Goal: Information Seeking & Learning: Learn about a topic

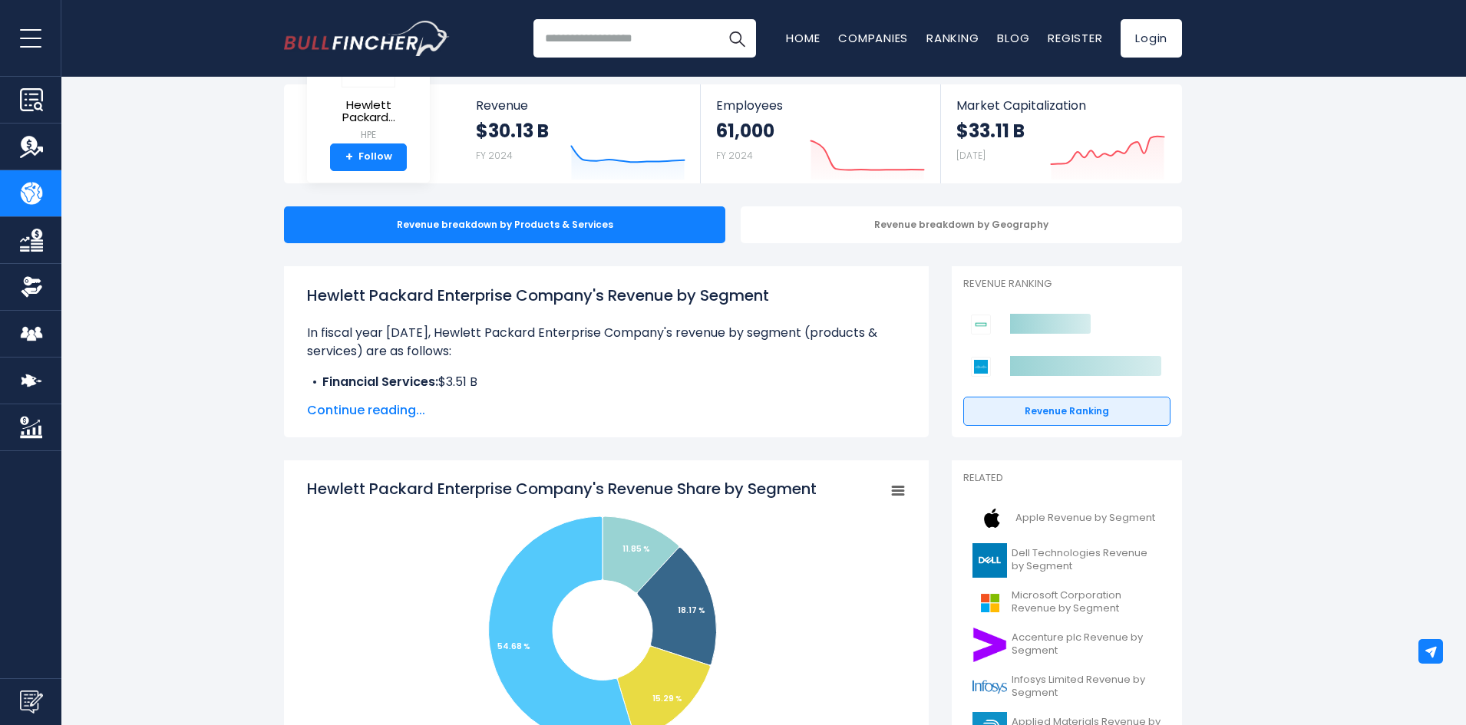
click at [377, 406] on span "Continue reading..." at bounding box center [606, 410] width 599 height 18
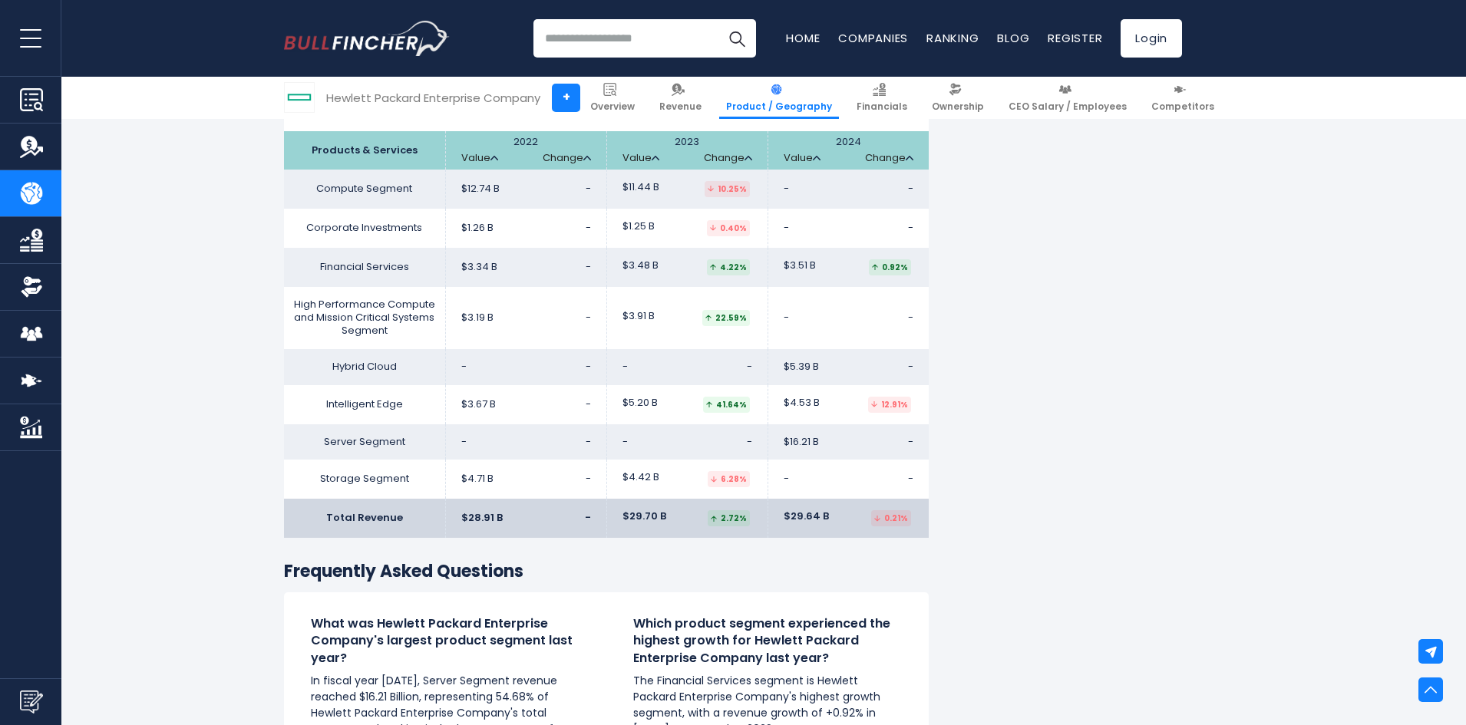
scroll to position [2686, 0]
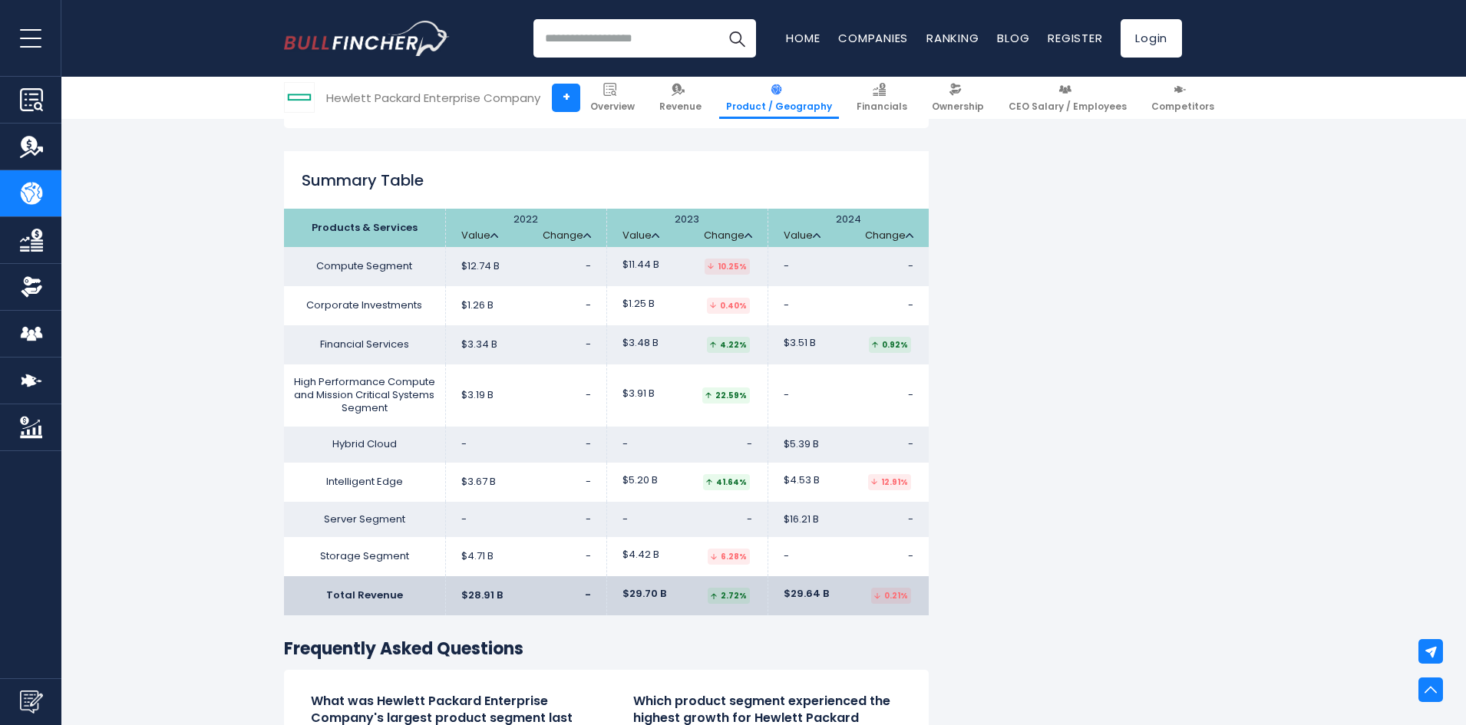
drag, startPoint x: 966, startPoint y: 523, endPoint x: 917, endPoint y: 546, distance: 54.6
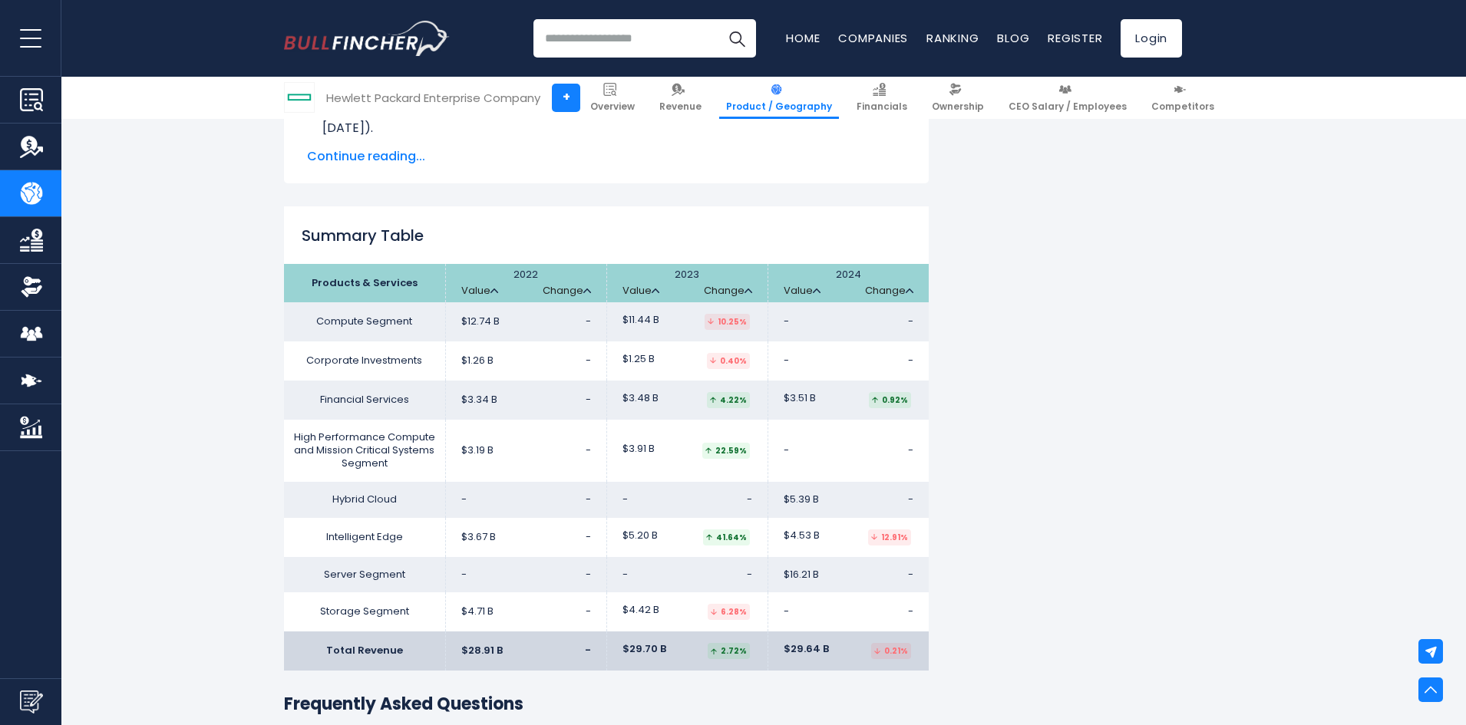
scroll to position [2763, 0]
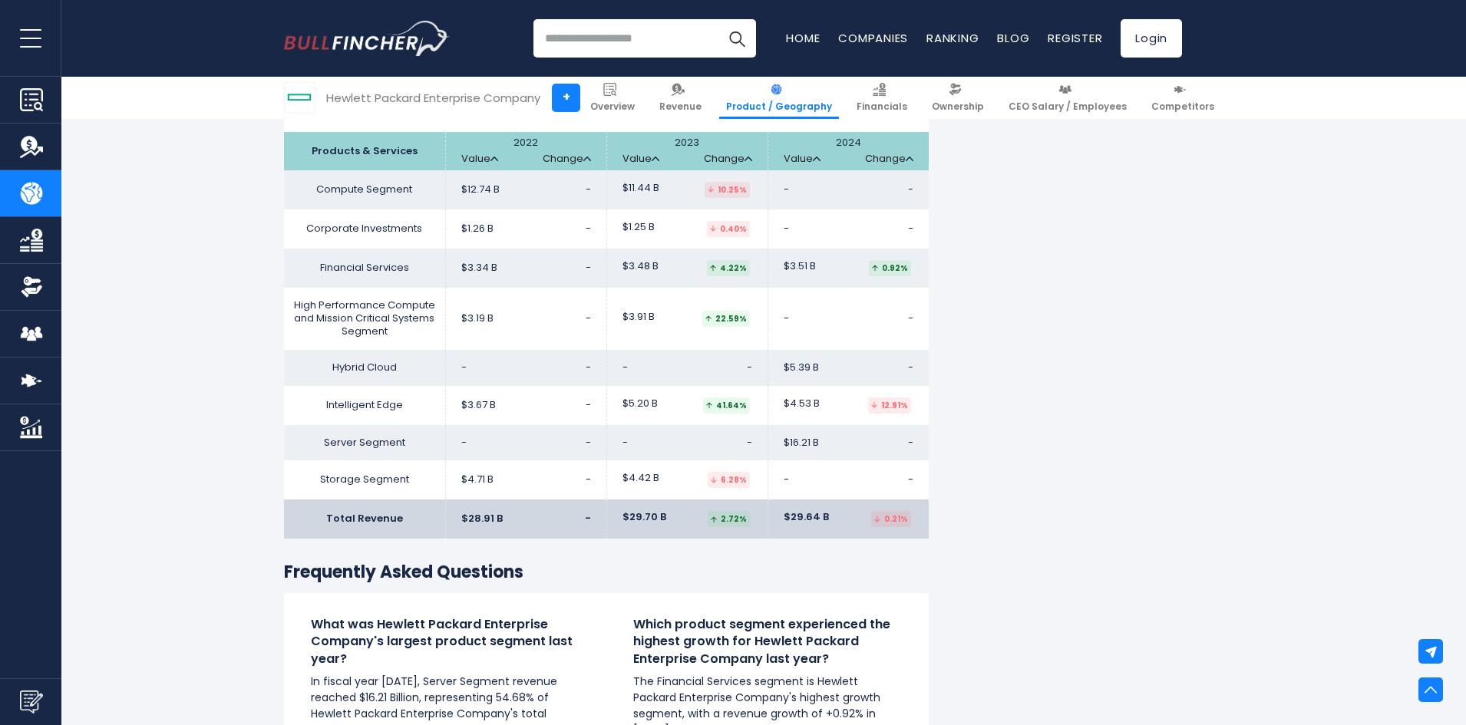
click at [486, 371] on td "- -" at bounding box center [525, 368] width 161 height 36
click at [506, 377] on td "- -" at bounding box center [525, 368] width 161 height 36
click at [873, 370] on td "$5.39 B -" at bounding box center [847, 368] width 161 height 36
click at [790, 371] on span "$5.39 B" at bounding box center [801, 367] width 35 height 13
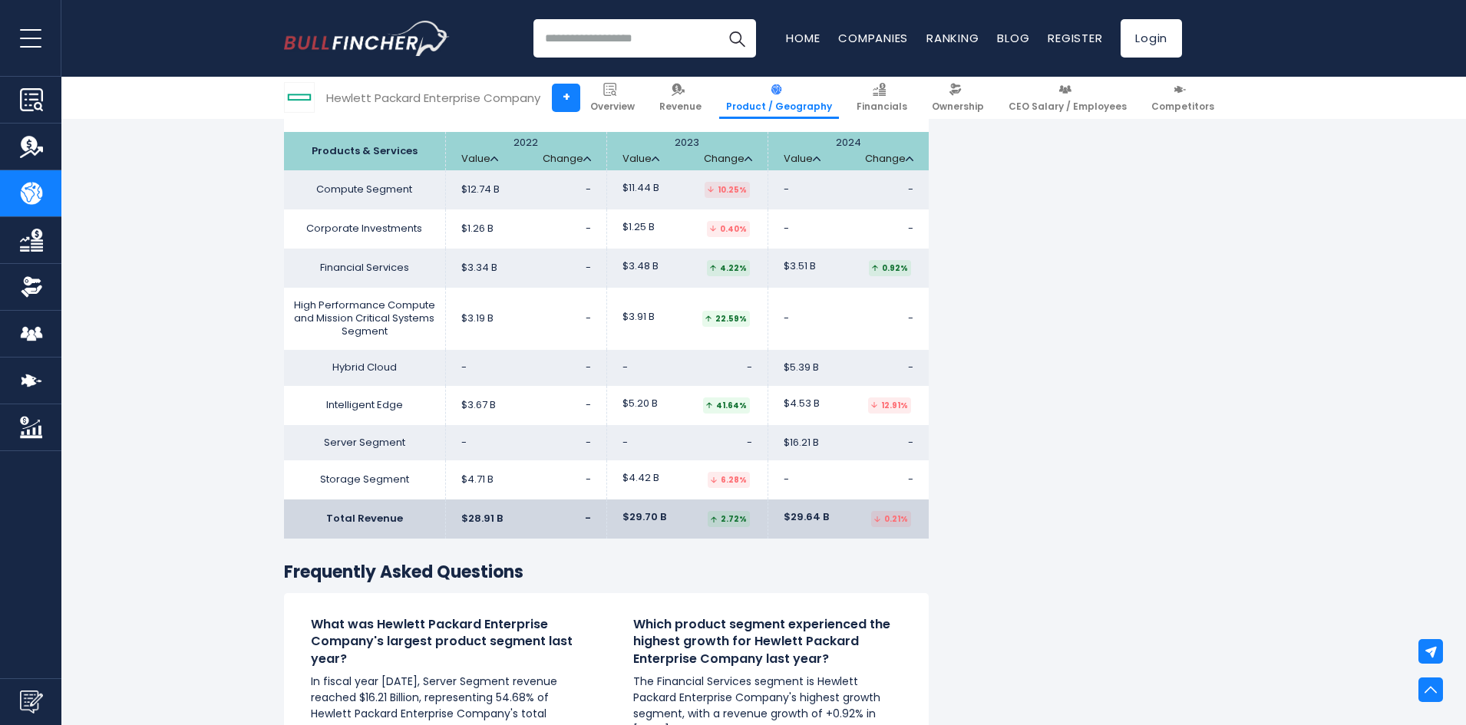
click at [837, 375] on td "$5.39 B -" at bounding box center [847, 368] width 161 height 36
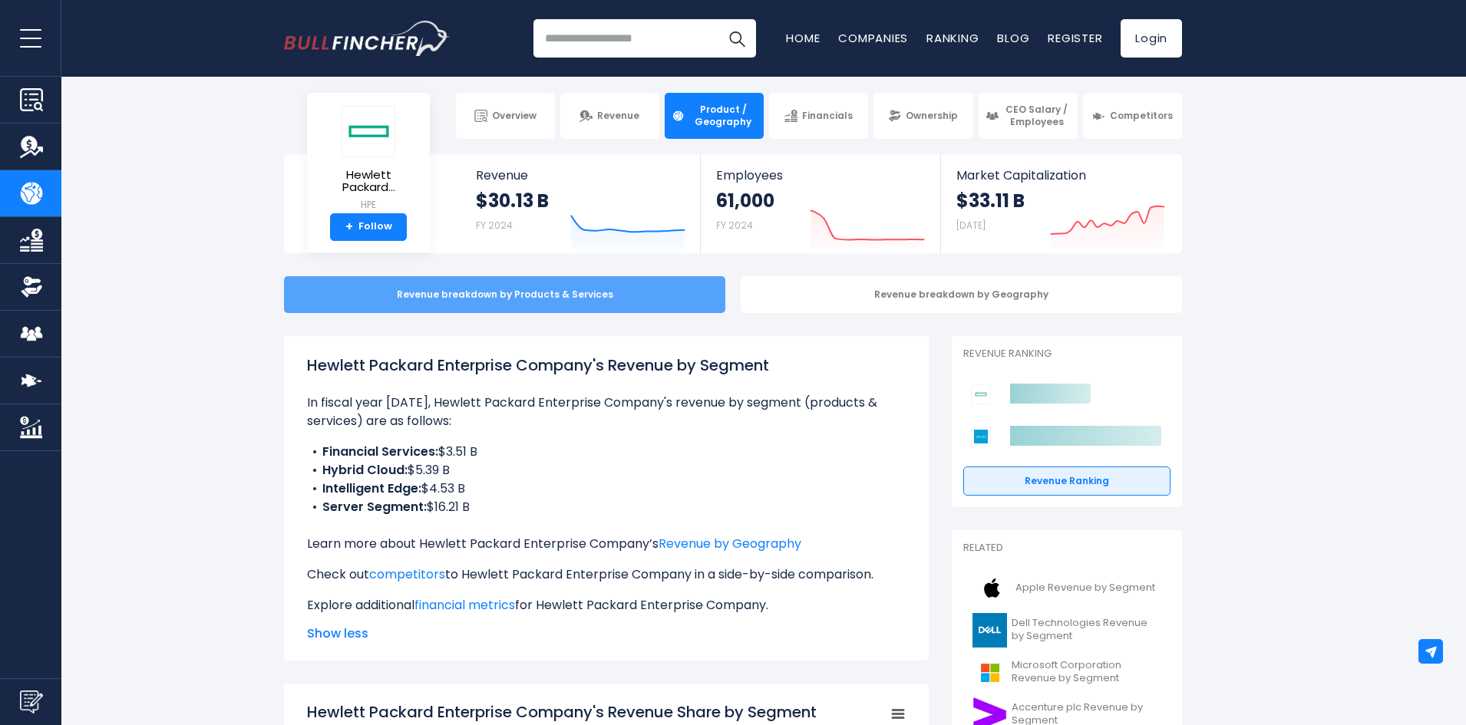
scroll to position [0, 0]
